Goal: Check status: Check status

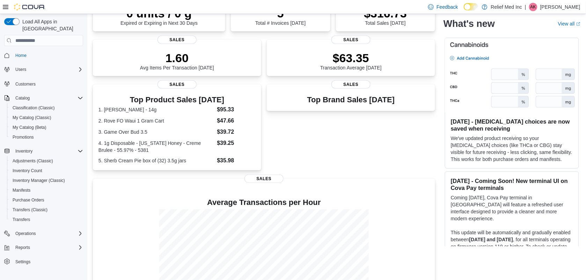
scroll to position [130, 0]
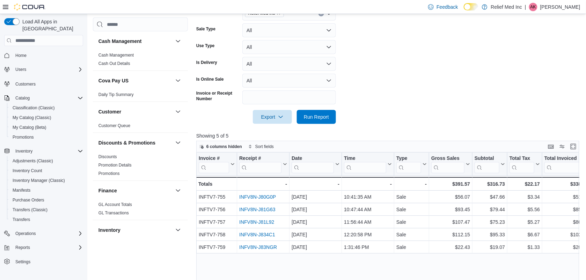
scroll to position [157, 0]
